Goal: Task Accomplishment & Management: Manage account settings

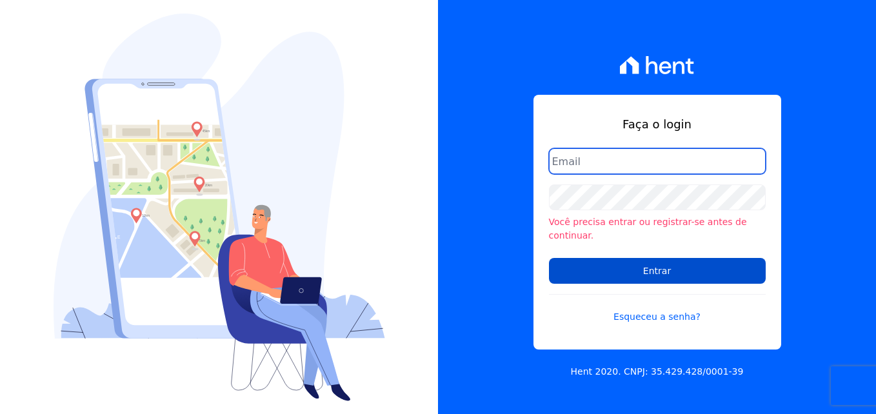
type input "[PERSON_NAME][EMAIL_ADDRESS][DOMAIN_NAME]"
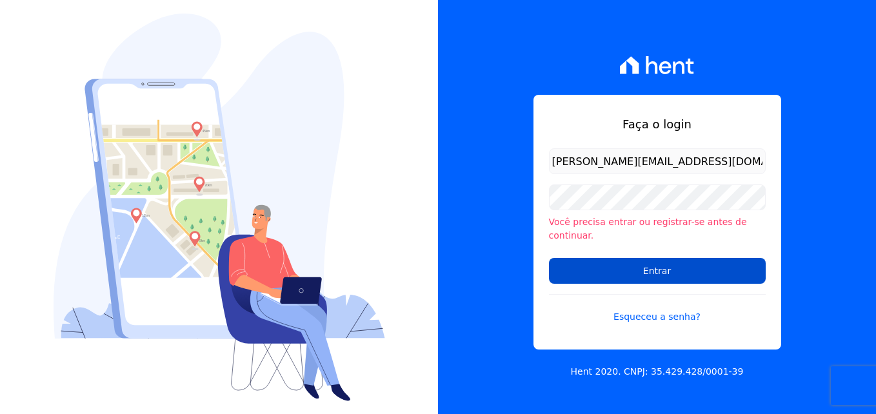
click at [653, 262] on input "Entrar" at bounding box center [657, 271] width 217 height 26
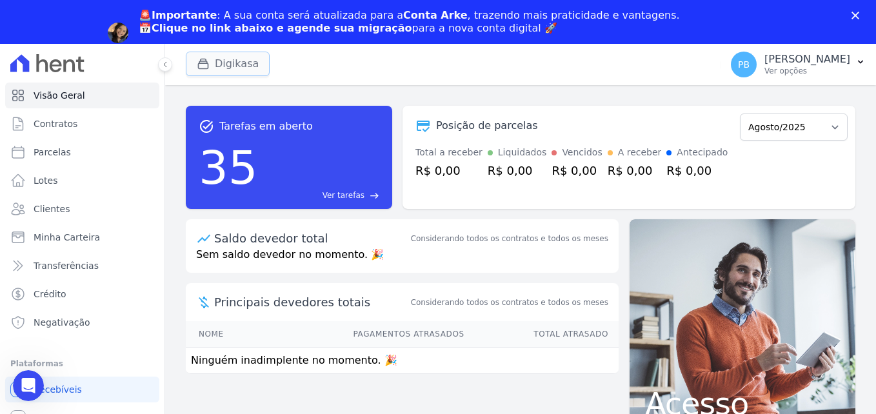
click at [221, 61] on button "Digikasa" at bounding box center [228, 64] width 84 height 25
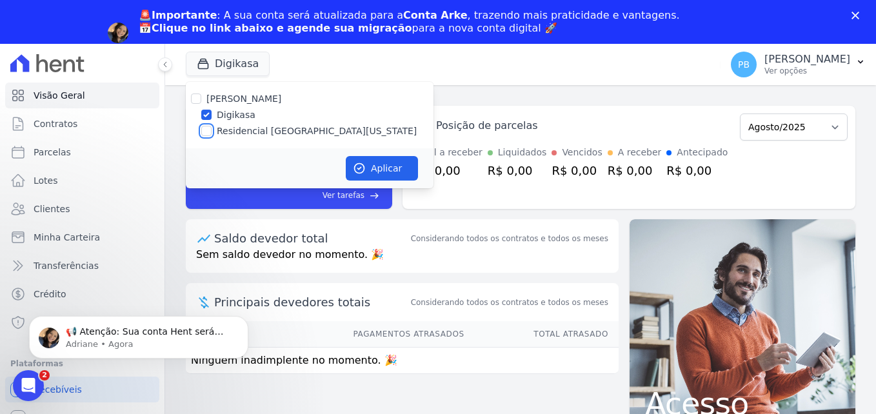
click at [208, 132] on input "Residencial [GEOGRAPHIC_DATA][US_STATE]" at bounding box center [206, 131] width 10 height 10
checkbox input "true"
click at [204, 112] on input "Digikasa" at bounding box center [206, 115] width 10 height 10
checkbox input "false"
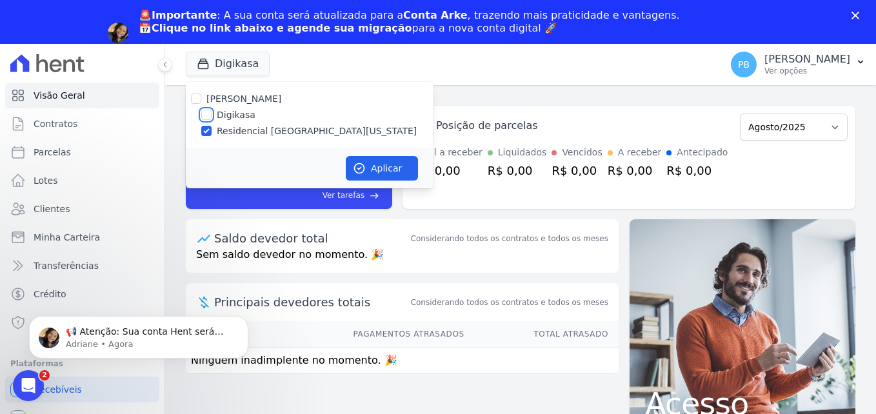
checkbox input "false"
click at [379, 165] on button "Aplicar" at bounding box center [382, 168] width 72 height 25
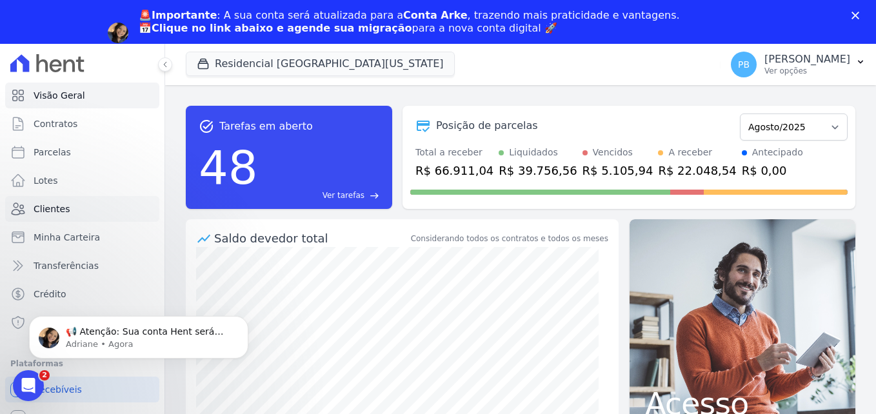
click at [67, 208] on link "Clientes" at bounding box center [82, 209] width 154 height 26
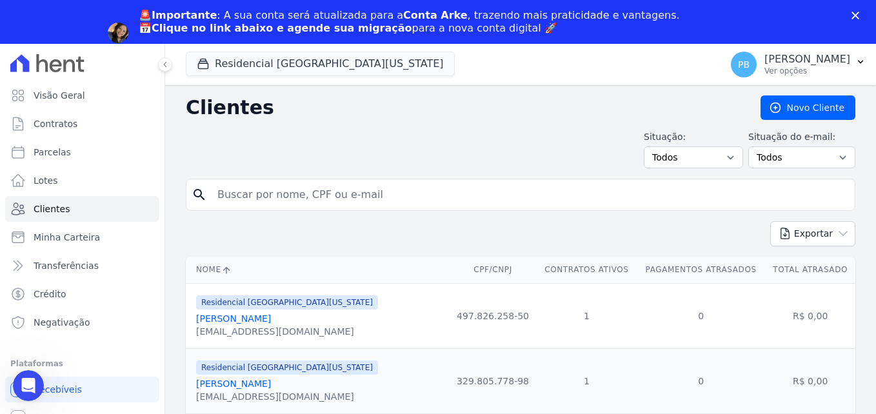
click at [280, 207] on input "search" at bounding box center [530, 195] width 640 height 26
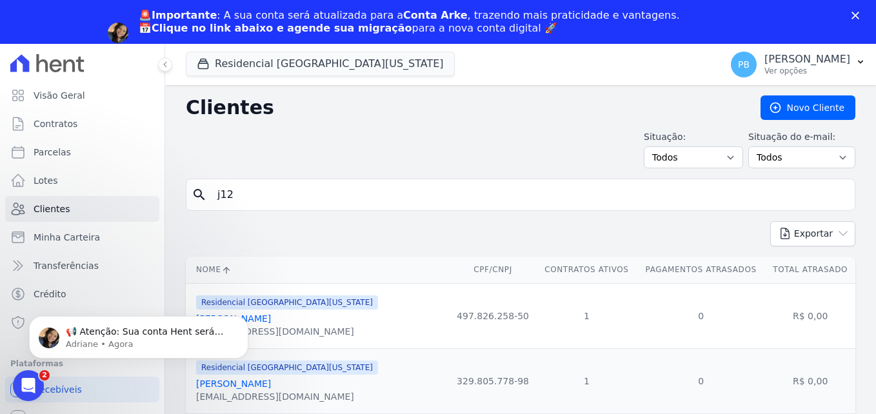
type input "j12"
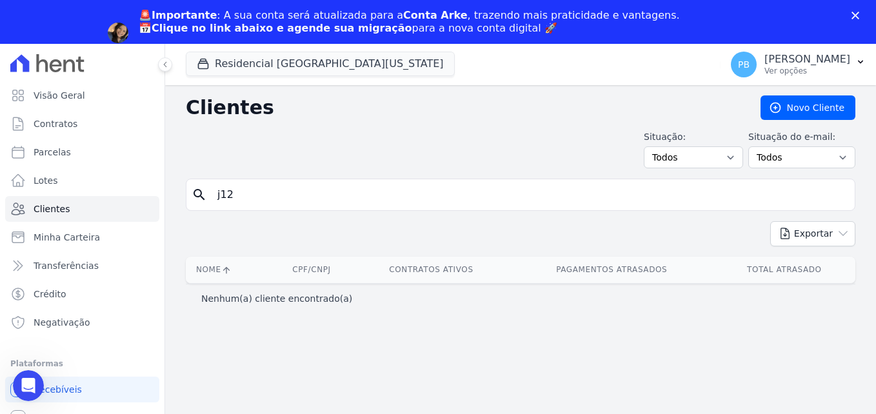
drag, startPoint x: 265, startPoint y: 202, endPoint x: 183, endPoint y: 199, distance: 82.0
click at [183, 199] on div "Clientes Novo Cliente Situação: Todos Adimplentes Inadimplentes Situação do e-m…" at bounding box center [520, 271] width 711 height 373
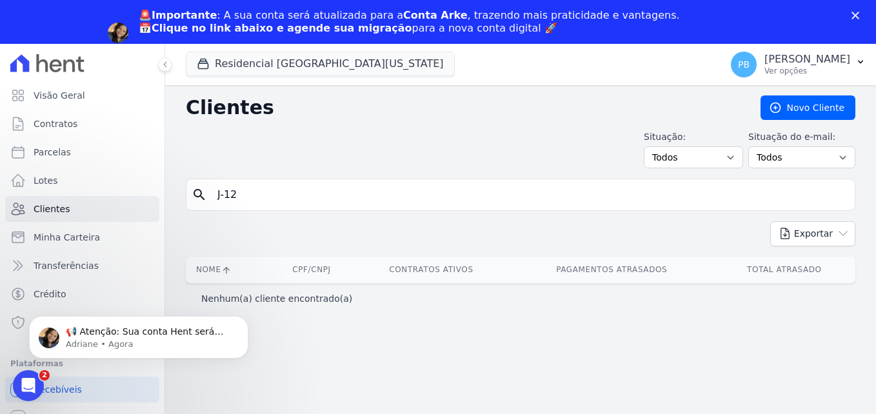
type input "J-12"
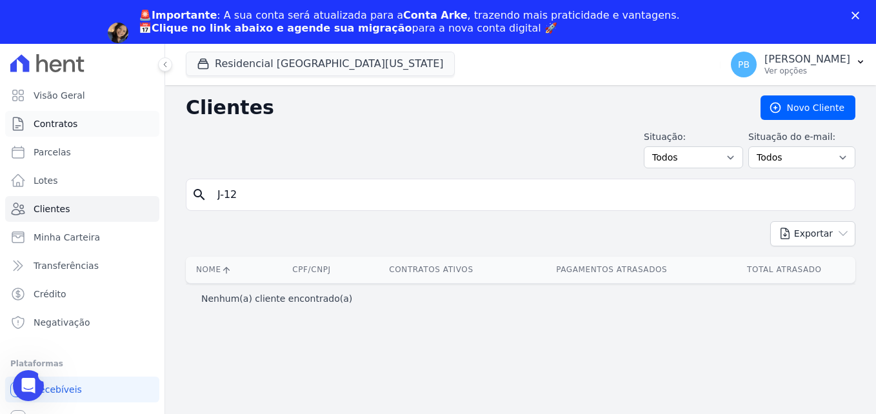
click at [63, 123] on span "Contratos" at bounding box center [56, 123] width 44 height 13
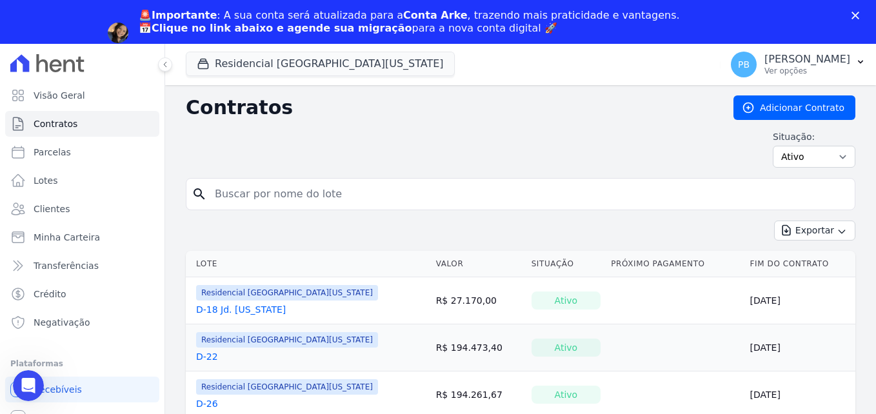
click at [276, 147] on div "Situação: Ativo Todos Pausado Distratado Rascunho Expirado Encerrado" at bounding box center [521, 148] width 670 height 37
click at [270, 199] on input "search" at bounding box center [528, 194] width 643 height 26
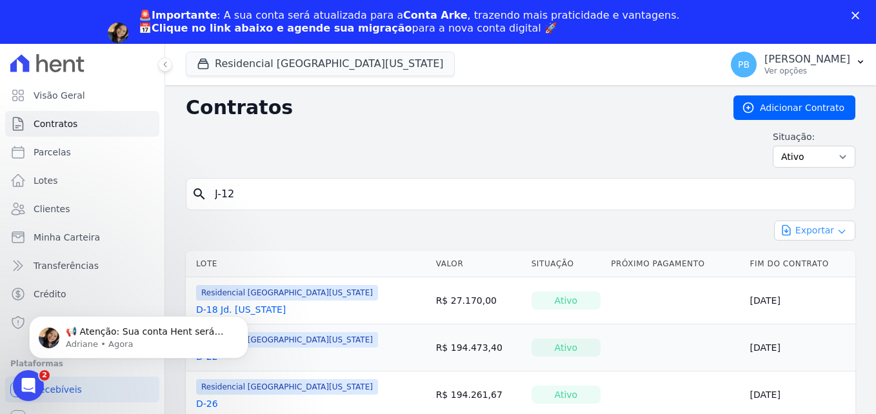
type input "J-12"
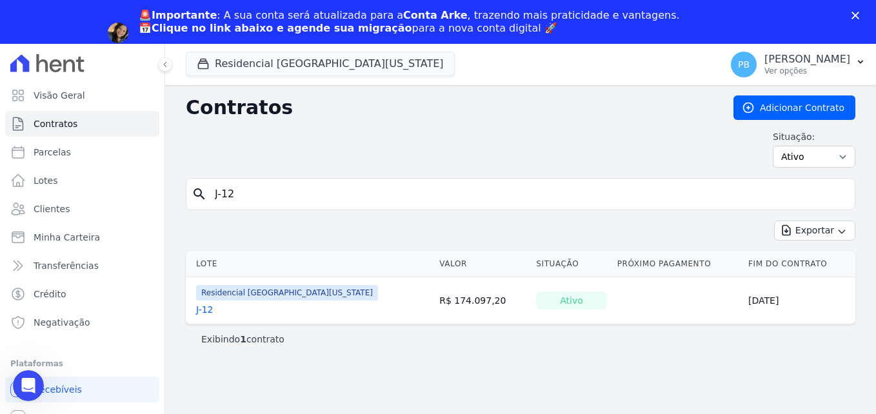
click at [200, 306] on link "J-12" at bounding box center [204, 309] width 17 height 13
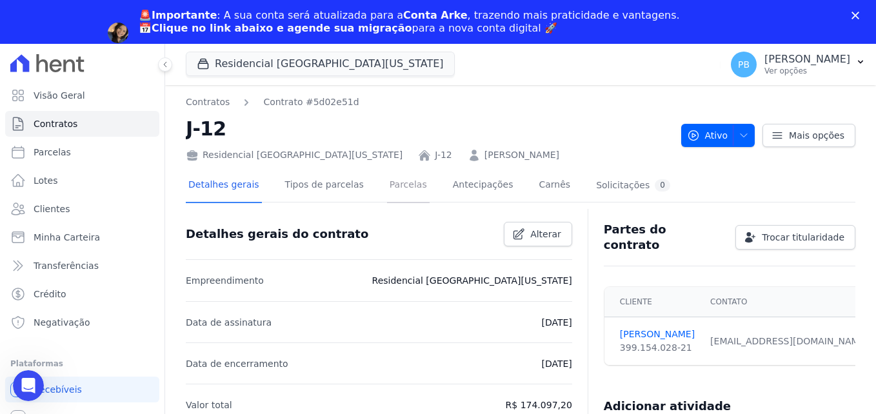
click at [390, 183] on link "Parcelas" at bounding box center [408, 186] width 43 height 34
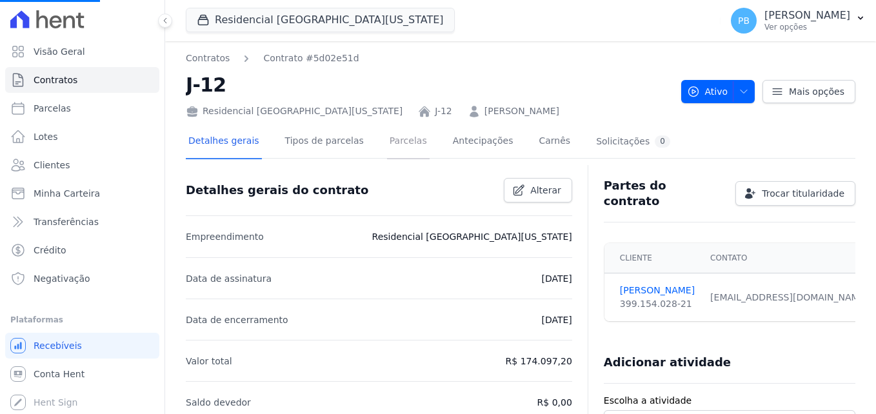
click at [387, 138] on link "Parcelas" at bounding box center [408, 142] width 43 height 34
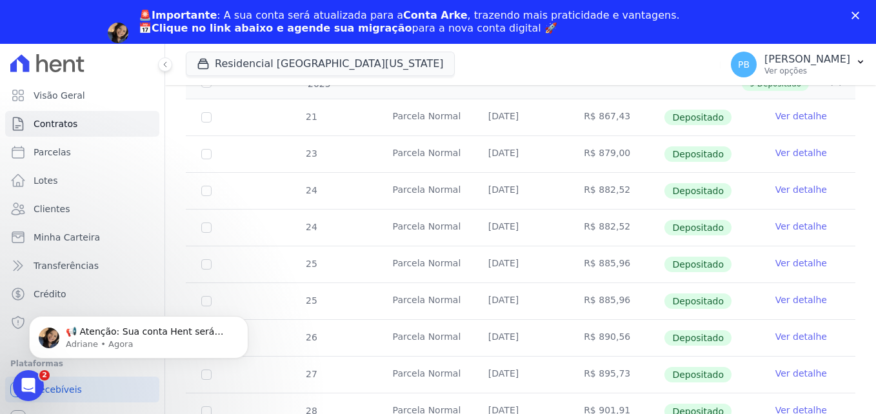
click at [856, 14] on icon "Fechar" at bounding box center [856, 16] width 8 height 8
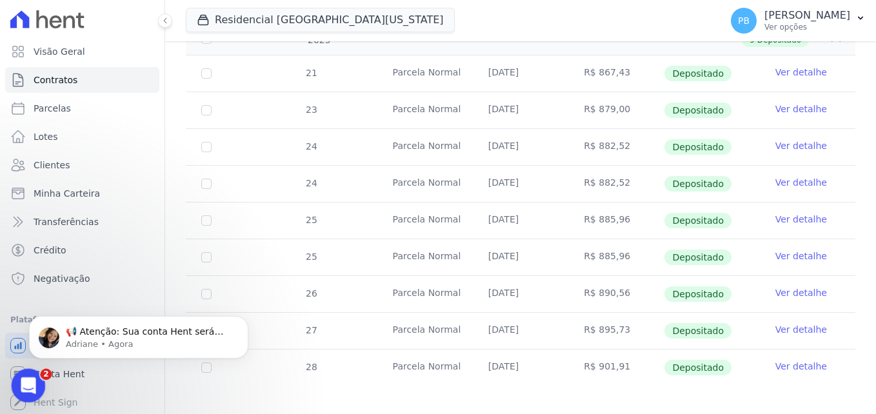
click at [25, 385] on icon "Abertura do Messenger da Intercom" at bounding box center [26, 384] width 9 height 10
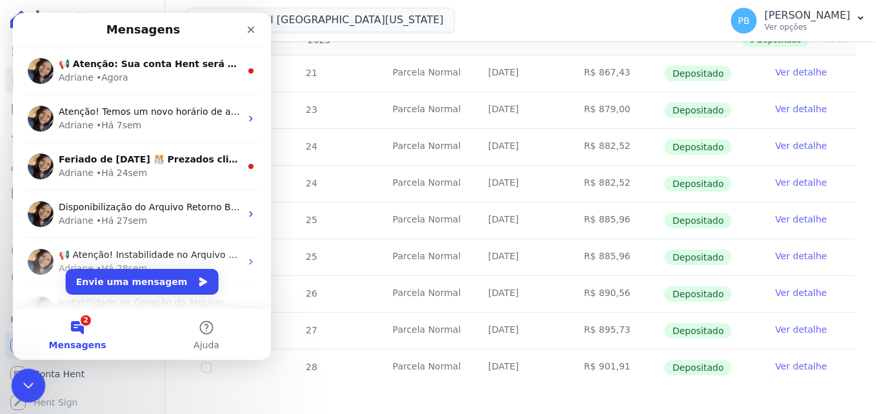
click at [25, 385] on icon "Encerramento do Messenger da Intercom" at bounding box center [26, 383] width 9 height 5
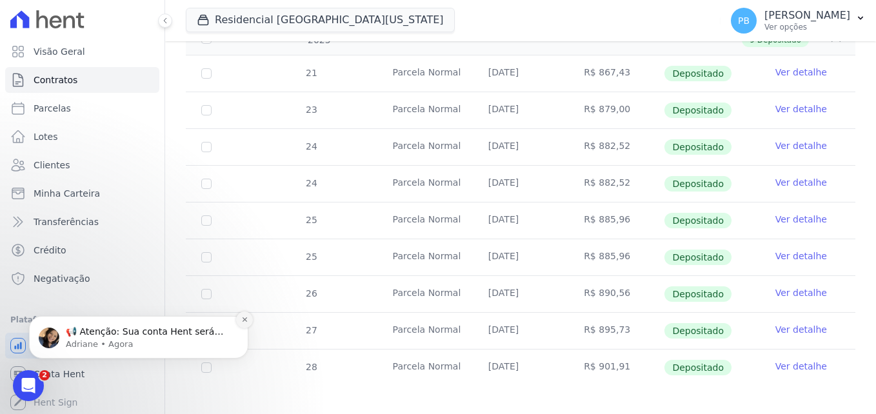
click at [245, 319] on icon "Dismiss notification" at bounding box center [244, 319] width 7 height 7
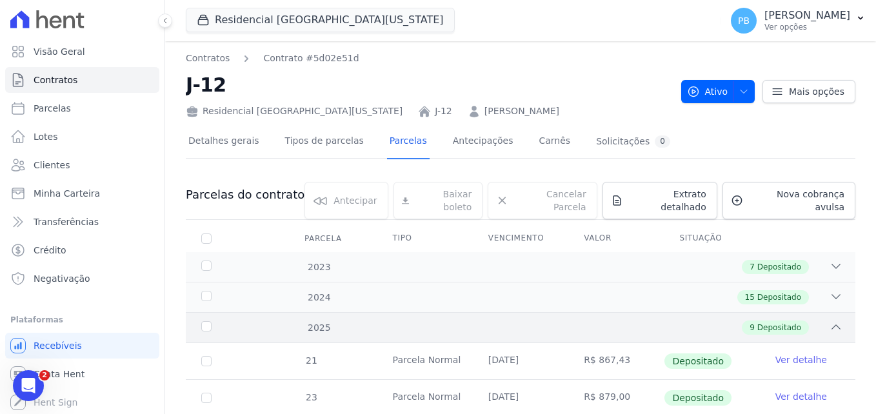
click at [830, 321] on icon at bounding box center [836, 327] width 13 height 13
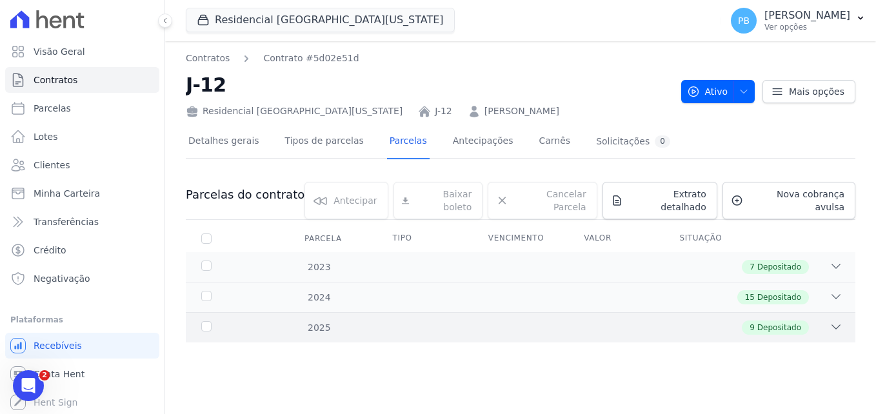
click at [834, 321] on icon at bounding box center [836, 327] width 13 height 13
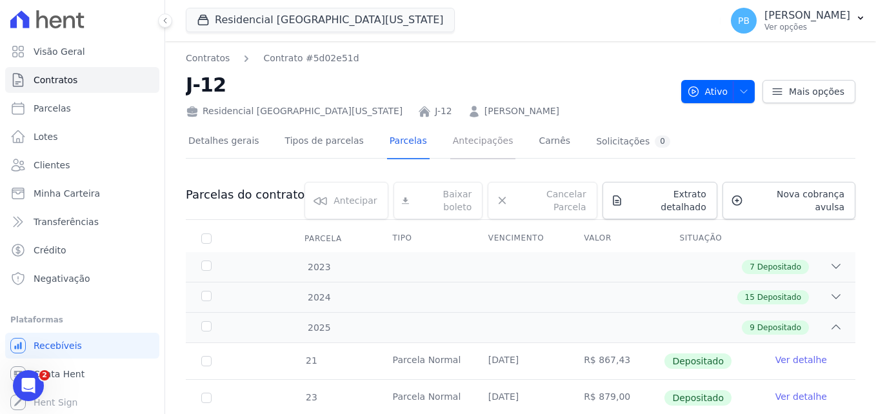
click at [461, 139] on link "Antecipações" at bounding box center [483, 142] width 66 height 34
